Goal: Find specific page/section: Find specific page/section

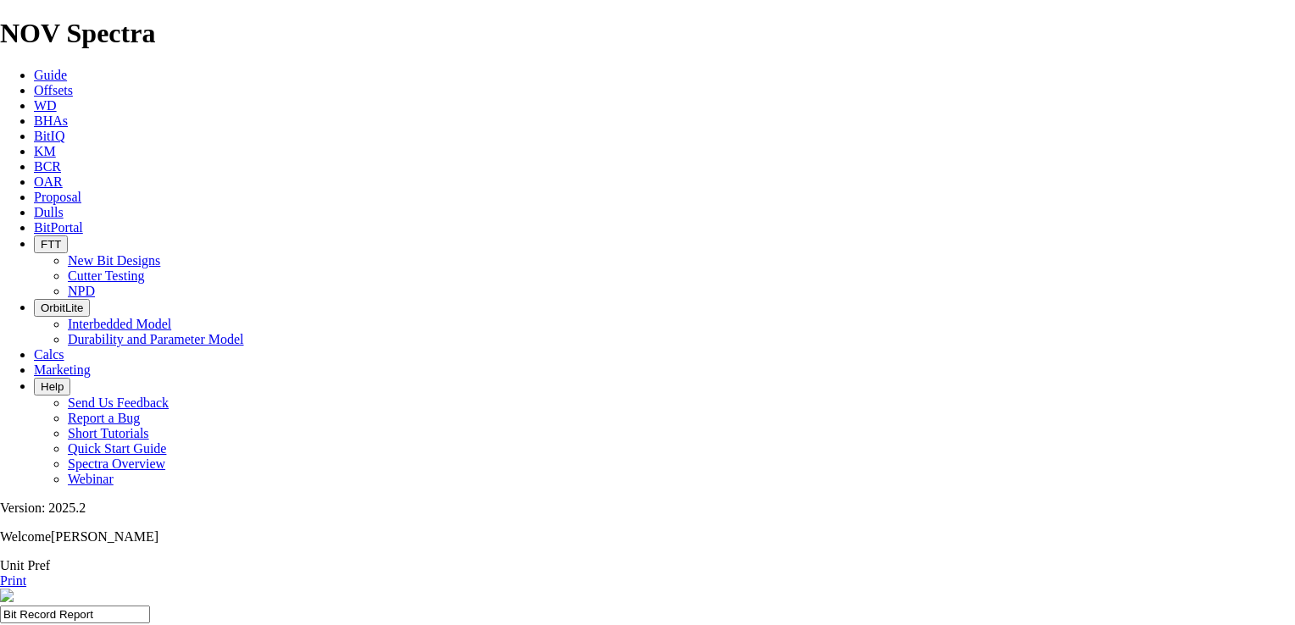
click at [73, 83] on span "Offsets" at bounding box center [53, 90] width 39 height 14
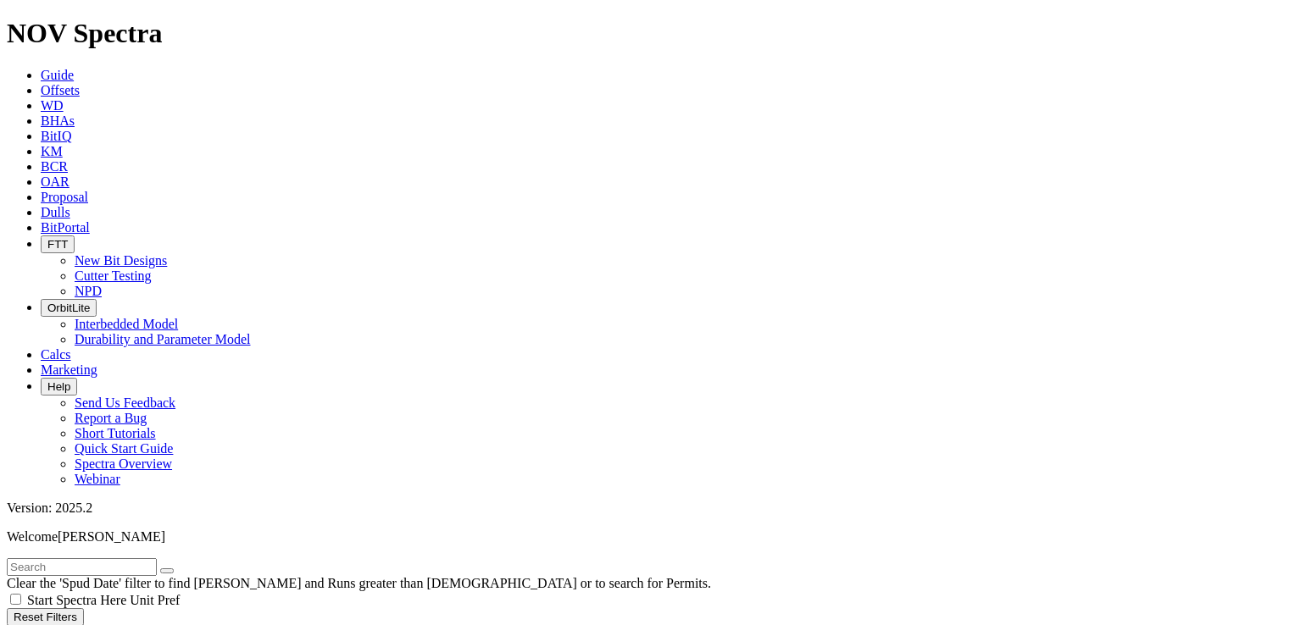
click at [70, 205] on span "Dulls" at bounding box center [56, 212] width 30 height 14
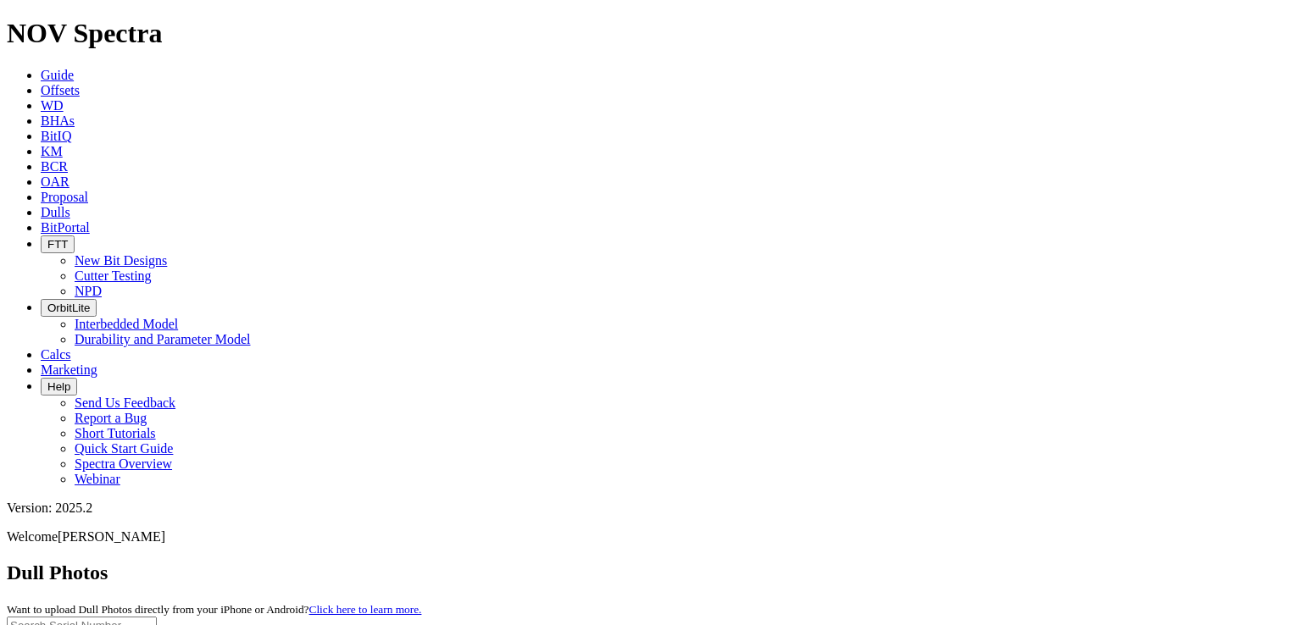
click at [157, 617] on input "text" at bounding box center [82, 626] width 150 height 18
paste input "A319323"
type input "A319323"
click at [174, 624] on button "submit" at bounding box center [167, 629] width 14 height 5
